Goal: Transaction & Acquisition: Purchase product/service

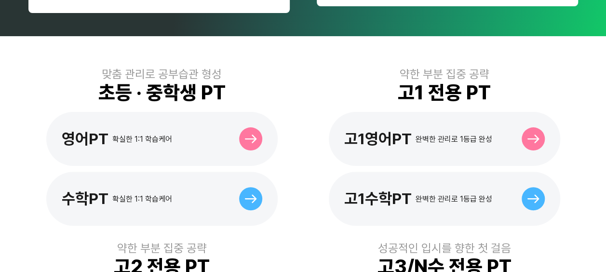
scroll to position [193, 0]
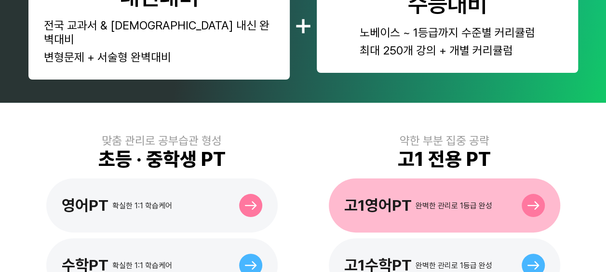
click at [398, 209] on div "고1영어PT 완벽한 관리로 1등급 완성" at bounding box center [445, 205] width 232 height 54
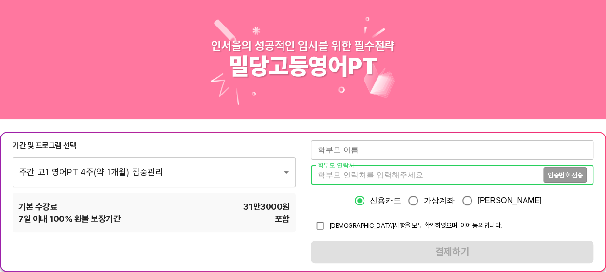
click at [364, 166] on input "tel" at bounding box center [427, 174] width 232 height 19
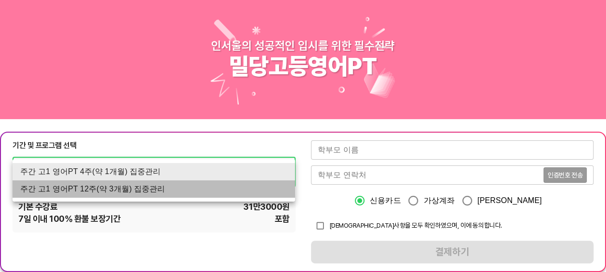
click at [186, 186] on li "주간 고1 영어PT 12주(약 3개월) 집중관리" at bounding box center [154, 188] width 283 height 17
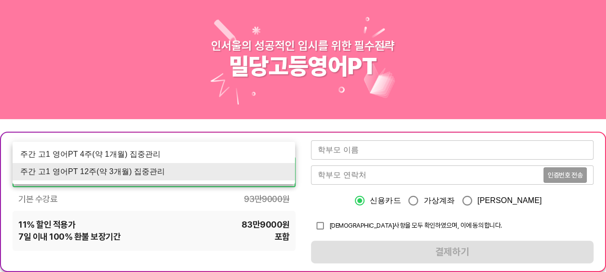
drag, startPoint x: 188, startPoint y: 154, endPoint x: 241, endPoint y: 153, distance: 53.1
click at [188, 154] on li "주간 고1 영어PT 4주(약 1개월) 집중관리" at bounding box center [154, 154] width 283 height 17
type input "1762"
